Goal: Browse casually: Explore the website without a specific task or goal

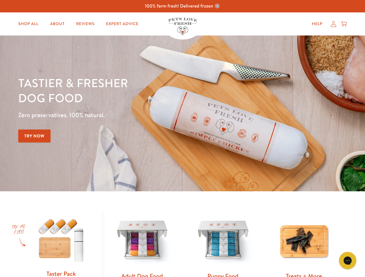
click at [182, 139] on div "Tastier & fresher dog food Zero preservatives. 100% natural. Try Now" at bounding box center [127, 113] width 219 height 76
click at [347, 261] on icon "Gorgias live chat" at bounding box center [346, 260] width 5 height 5
